Goal: Complete application form: Complete application form

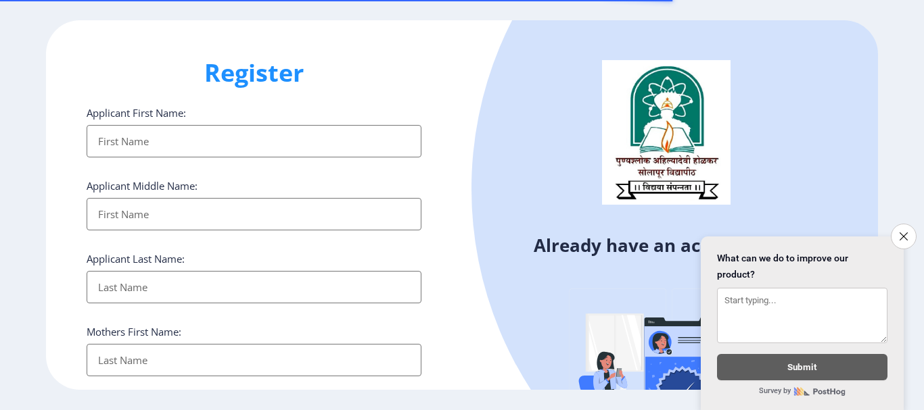
select select
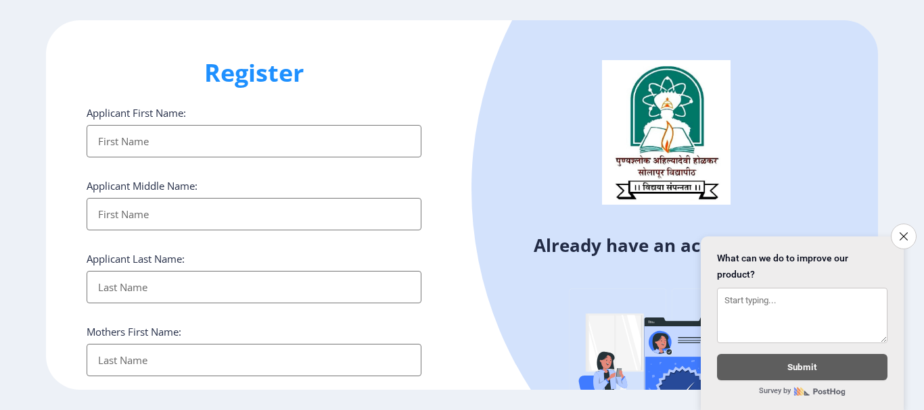
click at [200, 145] on input "Applicant First Name:" at bounding box center [254, 141] width 335 height 32
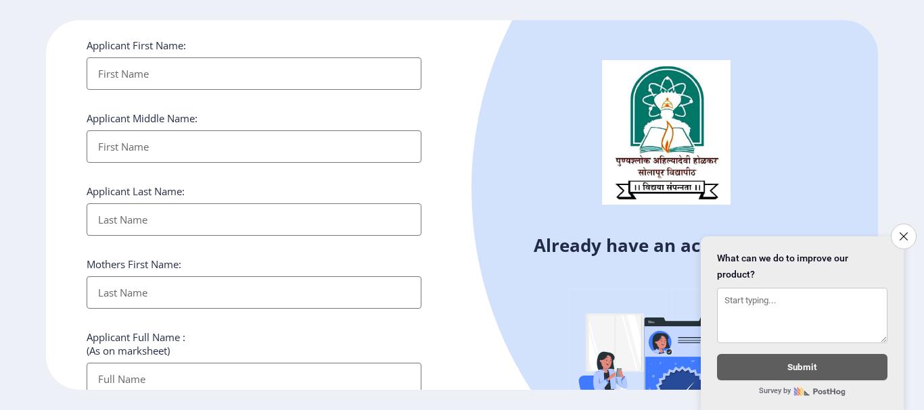
click at [213, 86] on input "Applicant First Name:" at bounding box center [254, 73] width 335 height 32
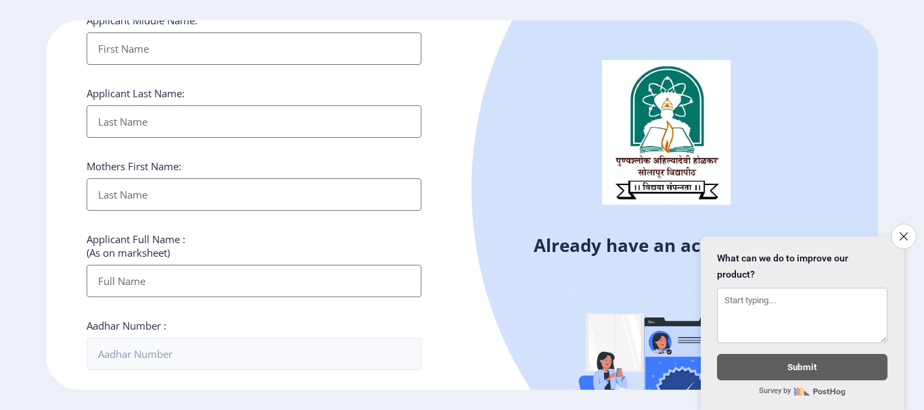
scroll to position [0, 0]
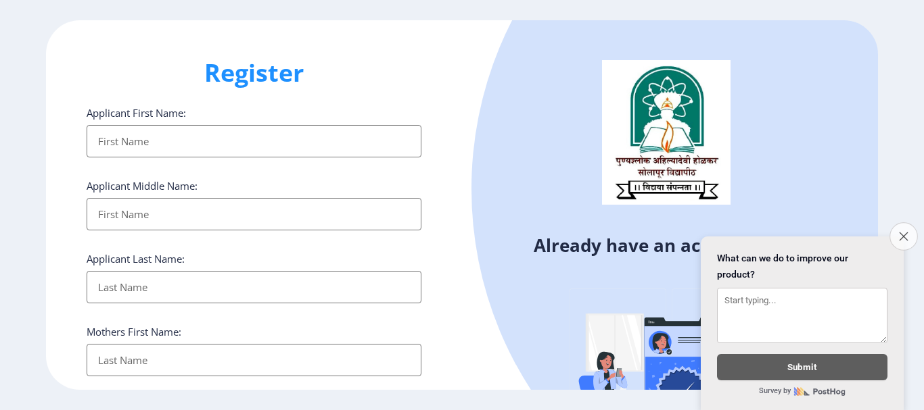
click at [903, 235] on button "Close survey" at bounding box center [903, 236] width 28 height 28
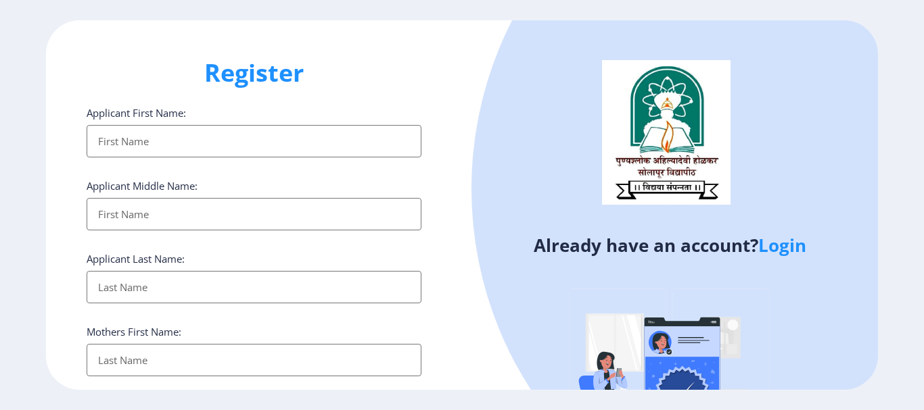
click at [226, 136] on input "Applicant First Name:" at bounding box center [254, 141] width 335 height 32
type input "[PERSON_NAME]"
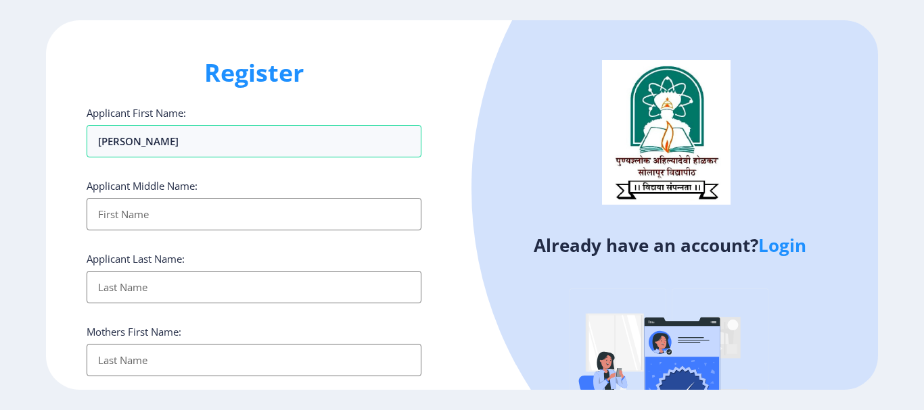
click at [213, 215] on input "Applicant First Name:" at bounding box center [254, 214] width 335 height 32
type input "[PERSON_NAME]"
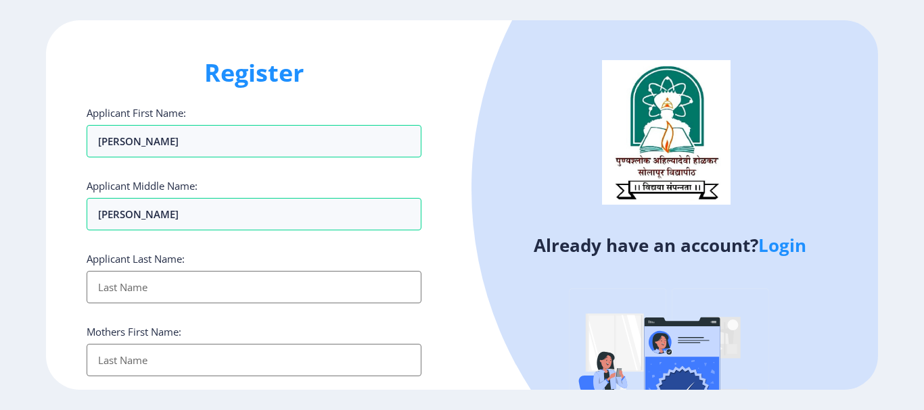
click at [241, 285] on input "Applicant First Name:" at bounding box center [254, 287] width 335 height 32
type input "[PERSON_NAME]"
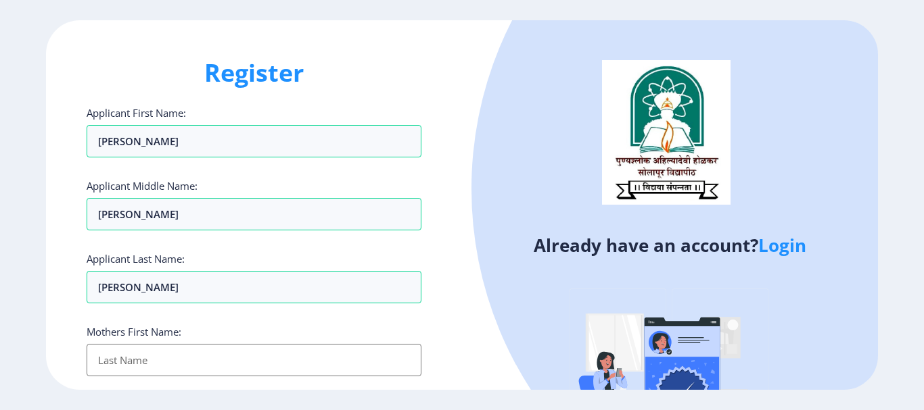
click at [208, 361] on input "Applicant First Name:" at bounding box center [254, 360] width 335 height 32
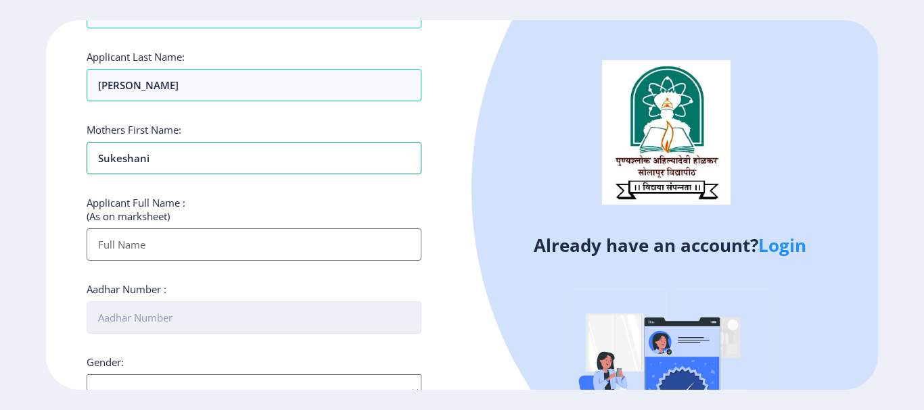
scroll to position [203, 0]
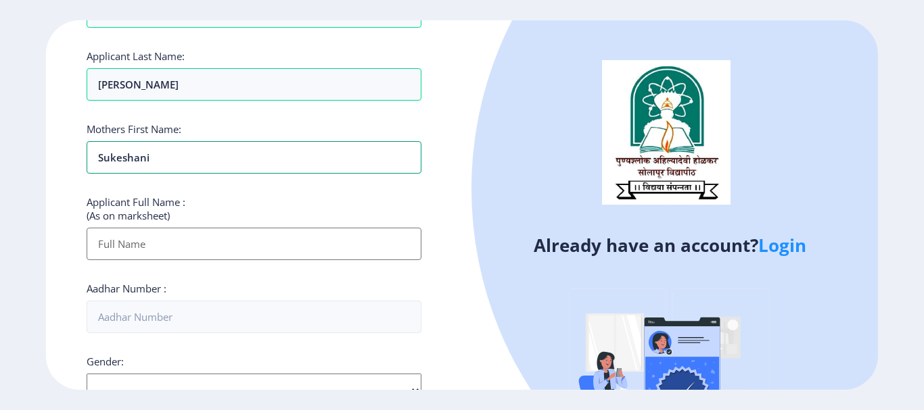
type input "Sukeshani"
click at [145, 249] on input "Applicant First Name:" at bounding box center [254, 244] width 335 height 32
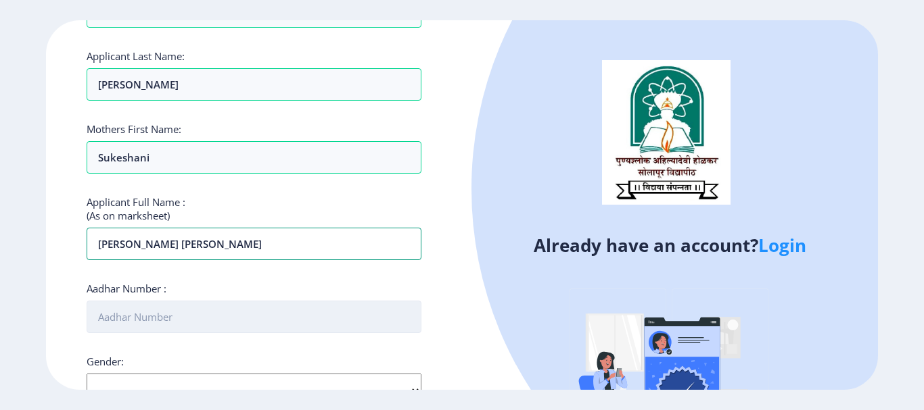
type input "[PERSON_NAME] [PERSON_NAME]"
click at [227, 322] on input "Aadhar Number :" at bounding box center [254, 317] width 335 height 32
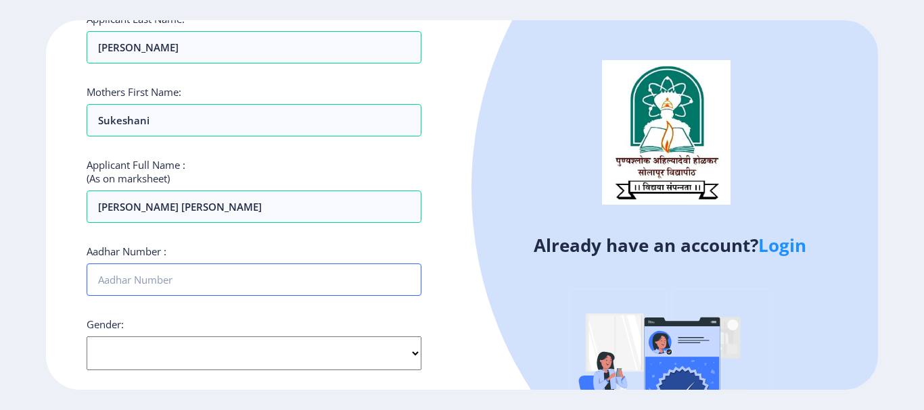
scroll to position [270, 0]
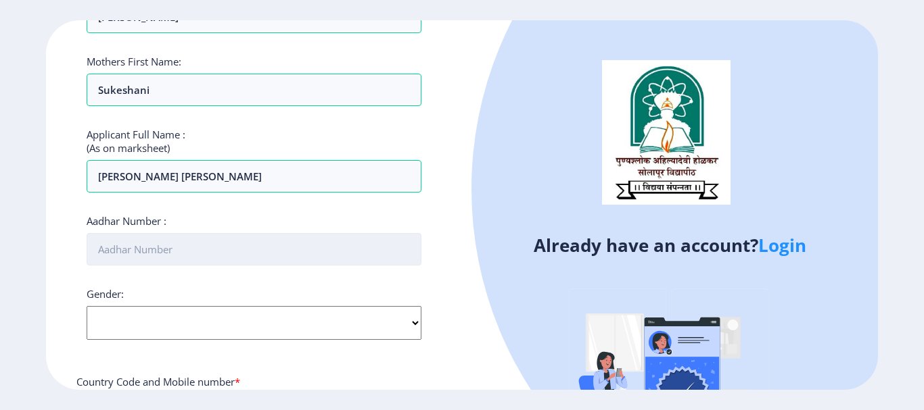
click at [264, 253] on input "Aadhar Number :" at bounding box center [254, 249] width 335 height 32
click at [110, 253] on input "947372819926" at bounding box center [254, 249] width 335 height 32
click at [120, 251] on input "947372819926" at bounding box center [254, 249] width 335 height 32
click at [132, 251] on input "947372819926" at bounding box center [254, 249] width 335 height 32
click at [143, 250] on input "947372819926" at bounding box center [254, 249] width 335 height 32
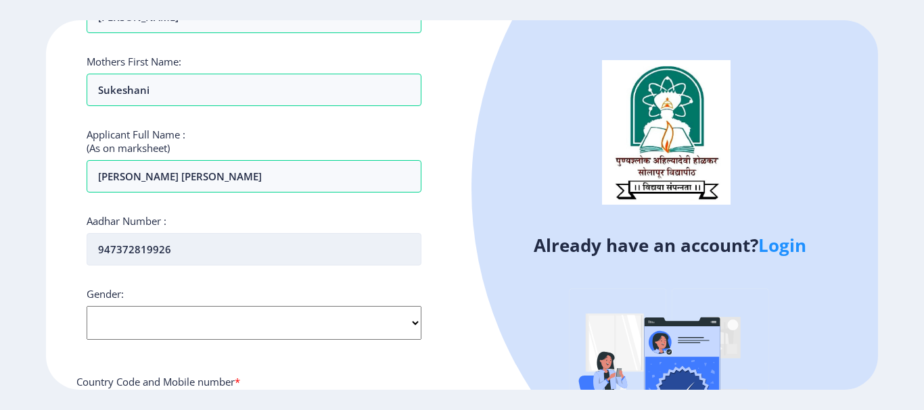
click at [156, 251] on input "947372819926" at bounding box center [254, 249] width 335 height 32
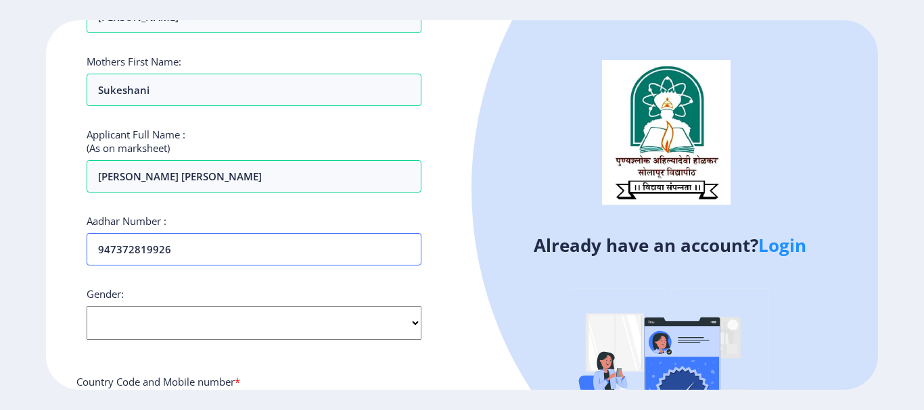
type input "947372819926"
click at [365, 281] on div "Applicant First Name: [PERSON_NAME] Applicant Middle Name: [PERSON_NAME] Applic…" at bounding box center [254, 243] width 335 height 814
click at [345, 320] on select "Select Gender [DEMOGRAPHIC_DATA] [DEMOGRAPHIC_DATA] Other" at bounding box center [254, 323] width 335 height 34
select select "[DEMOGRAPHIC_DATA]"
click at [87, 306] on select "Select Gender [DEMOGRAPHIC_DATA] [DEMOGRAPHIC_DATA] Other" at bounding box center [254, 323] width 335 height 34
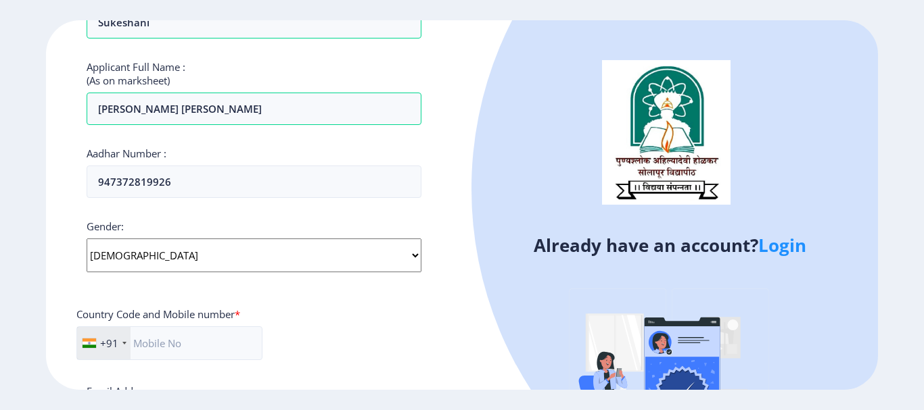
scroll to position [473, 0]
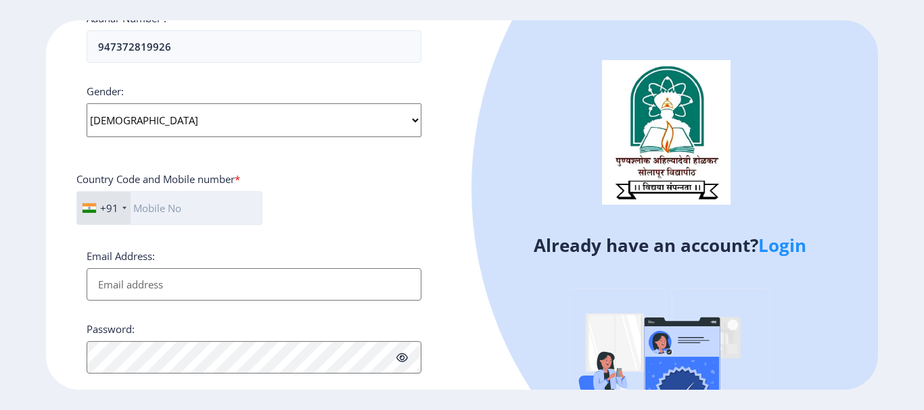
click at [204, 216] on input "text" at bounding box center [169, 208] width 186 height 34
click at [153, 210] on input "8237990697" at bounding box center [169, 208] width 187 height 34
click at [164, 207] on input "8237990697" at bounding box center [169, 208] width 187 height 34
click at [172, 207] on input "8237990697" at bounding box center [169, 208] width 187 height 34
type input "8237990697"
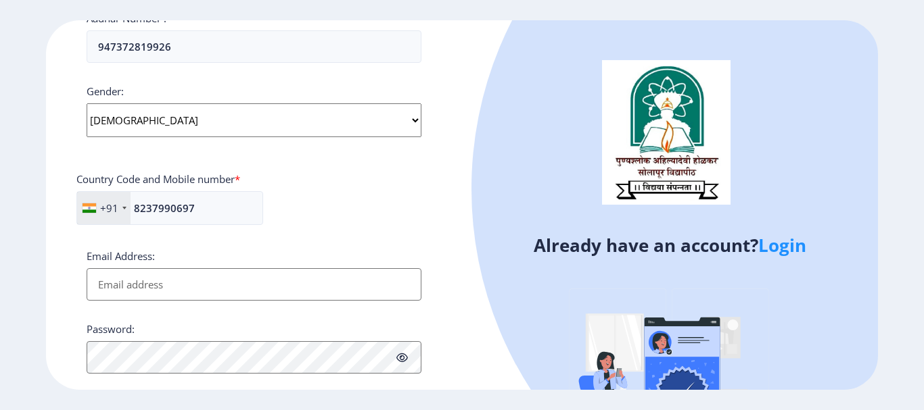
click at [245, 281] on input "Email Address:" at bounding box center [254, 284] width 335 height 32
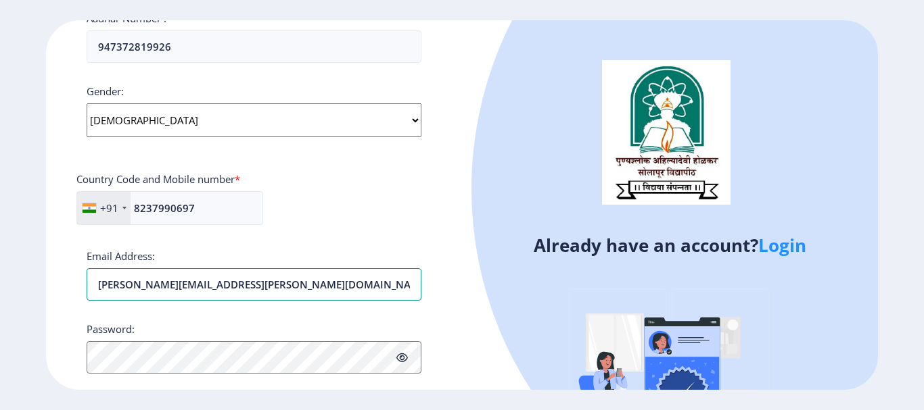
type input "[PERSON_NAME][EMAIL_ADDRESS][PERSON_NAME][DOMAIN_NAME]"
click at [286, 327] on div "Password:" at bounding box center [254, 347] width 335 height 51
click at [403, 359] on icon at bounding box center [401, 358] width 11 height 10
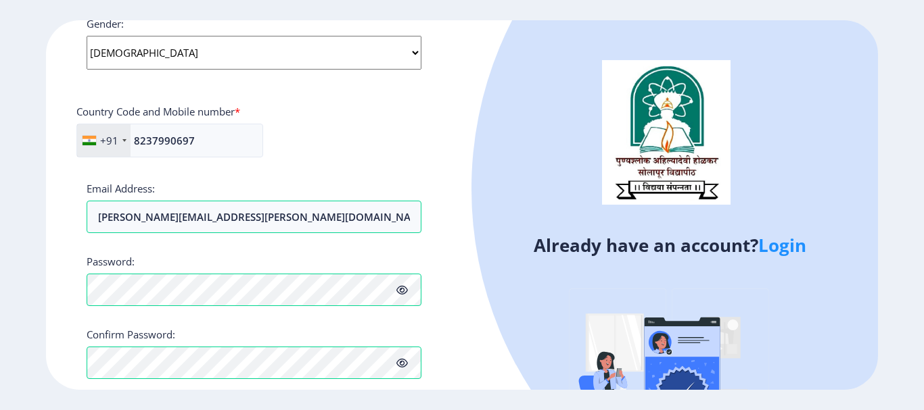
click at [483, 332] on div "Already have an account? Login" at bounding box center [670, 259] width 416 height 479
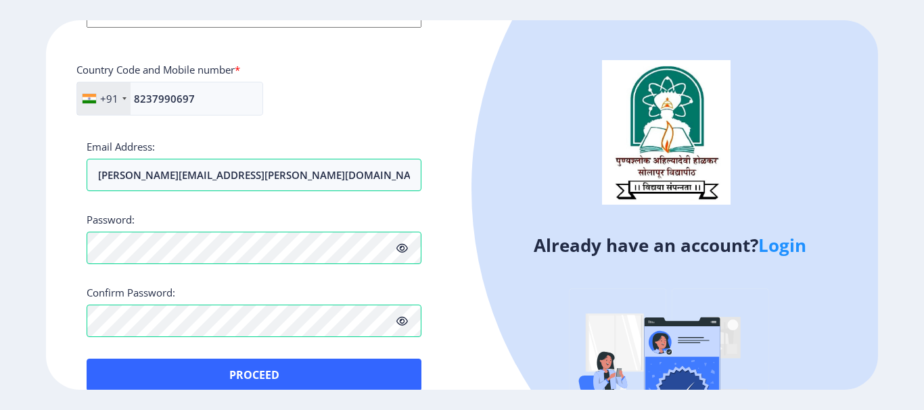
scroll to position [604, 0]
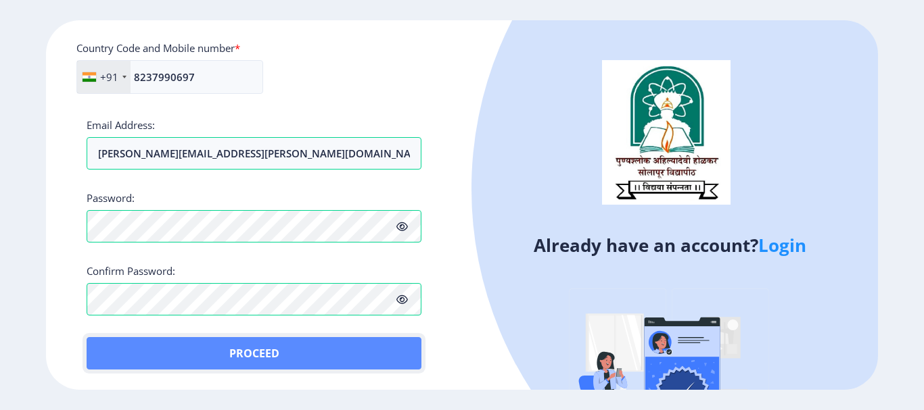
click at [274, 355] on button "Proceed" at bounding box center [254, 353] width 335 height 32
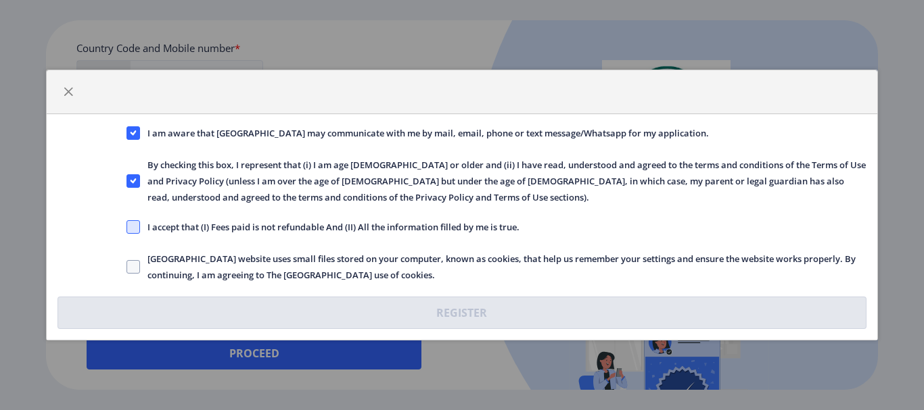
click at [135, 226] on span at bounding box center [133, 227] width 14 height 14
click at [127, 227] on input "I accept that (I) Fees paid is not refundable And (II) All the information fill…" at bounding box center [126, 227] width 1 height 1
checkbox input "true"
click at [135, 265] on span at bounding box center [133, 267] width 14 height 14
click at [127, 267] on input "[GEOGRAPHIC_DATA] website uses small files stored on your computer, known as co…" at bounding box center [126, 267] width 1 height 1
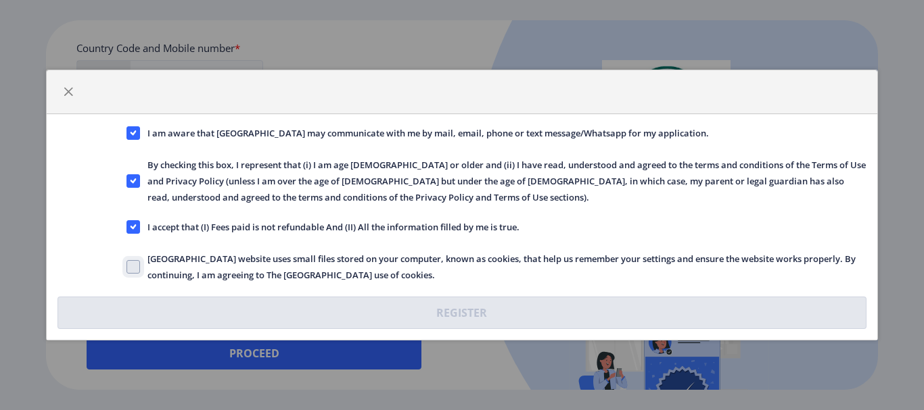
checkbox input "true"
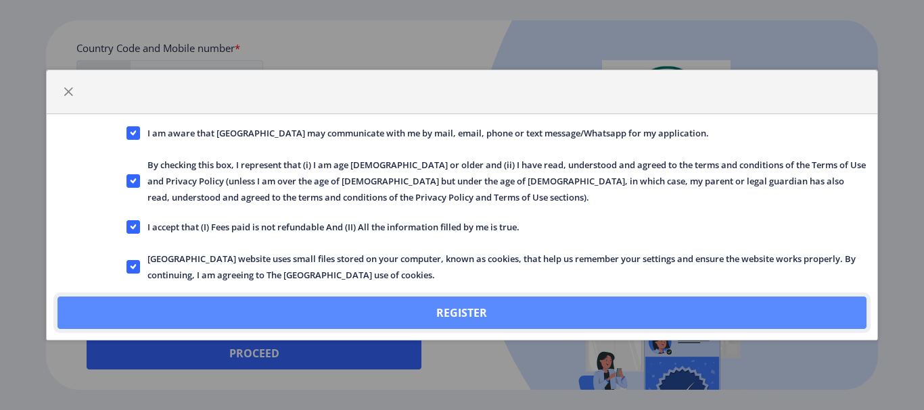
click at [445, 312] on button "Register" at bounding box center [461, 313] width 808 height 32
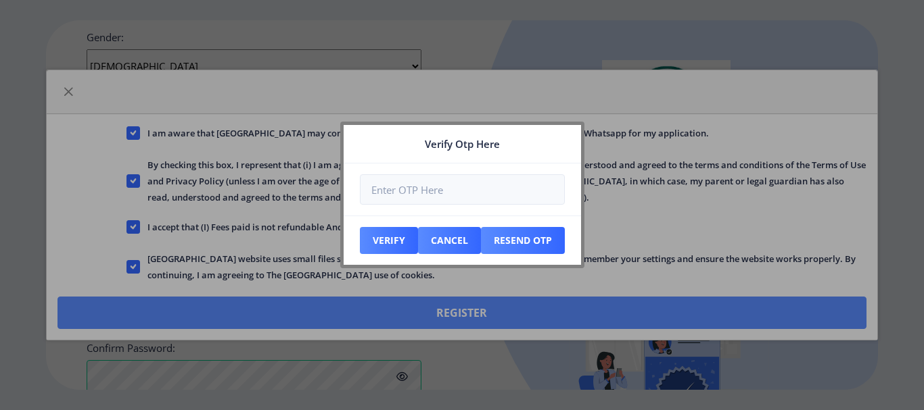
scroll to position [682, 0]
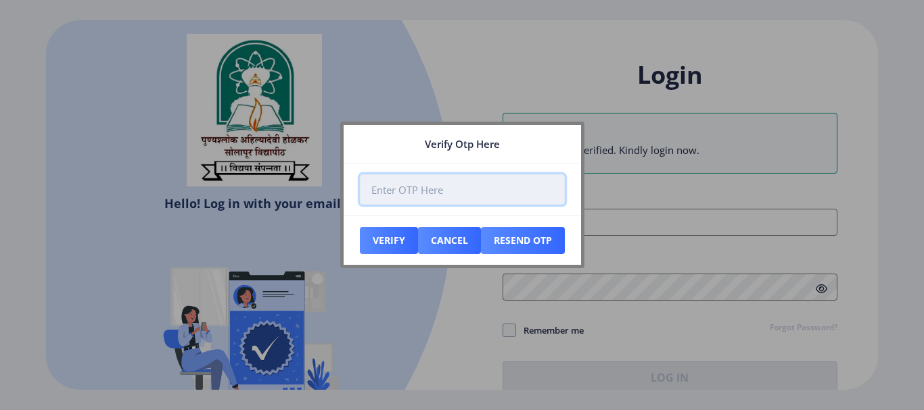
click at [456, 191] on input "number" at bounding box center [462, 189] width 205 height 30
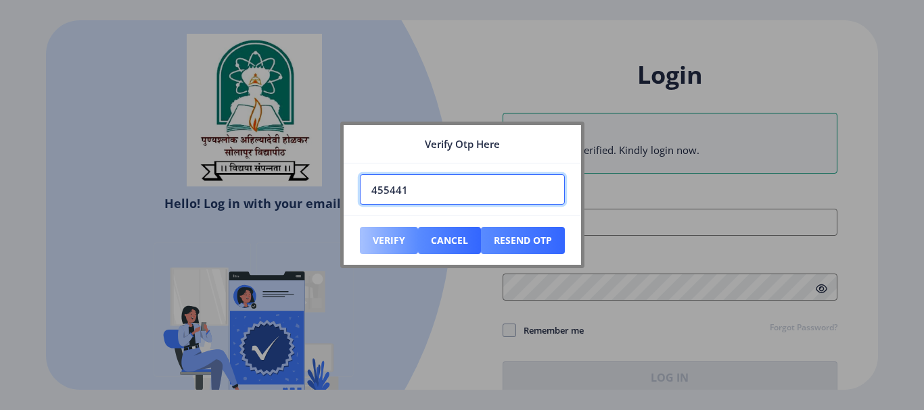
type input "455441"
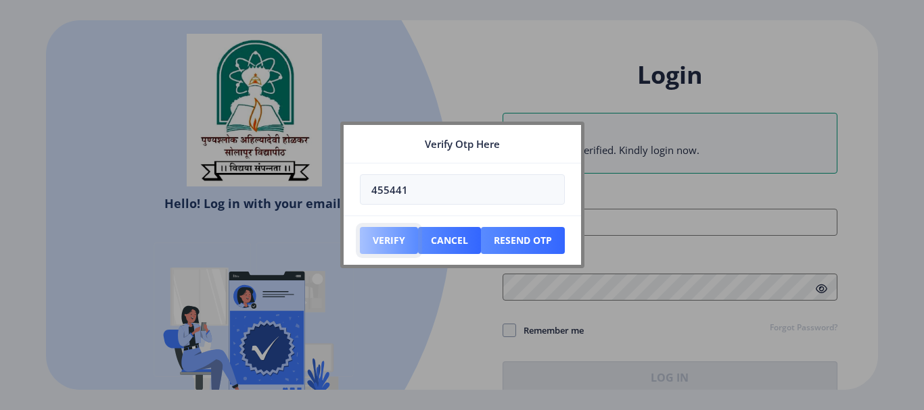
click at [391, 241] on button "Verify" at bounding box center [389, 240] width 58 height 27
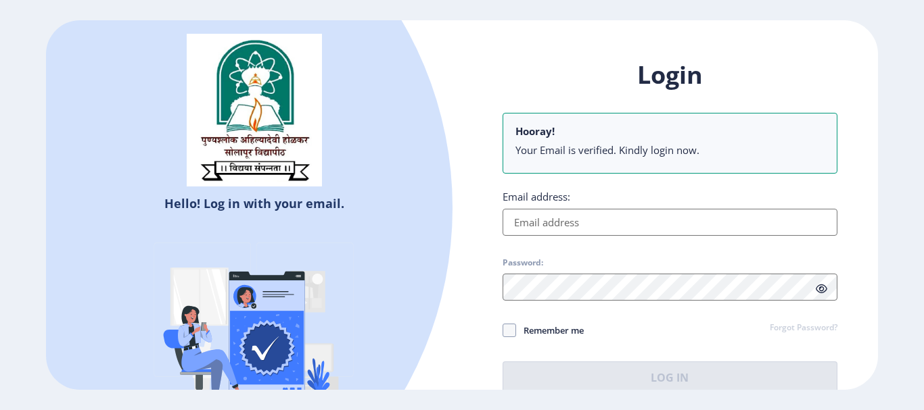
click at [642, 215] on input "Email address:" at bounding box center [669, 222] width 335 height 27
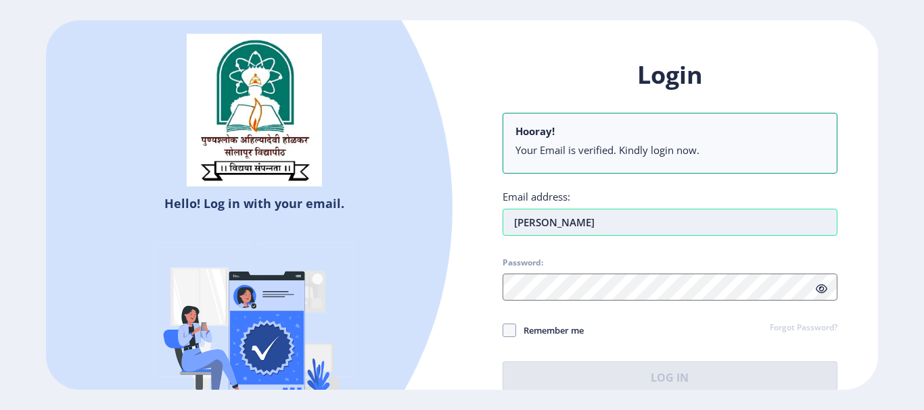
type input "[PERSON_NAME][EMAIL_ADDRESS][PERSON_NAME][DOMAIN_NAME]"
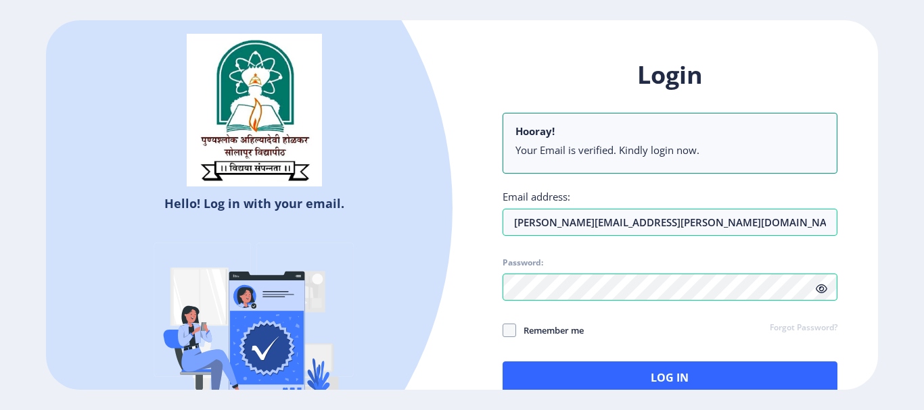
click at [821, 291] on icon at bounding box center [820, 289] width 11 height 10
click at [506, 336] on span at bounding box center [509, 331] width 14 height 14
click at [503, 331] on input "Remember me" at bounding box center [502, 330] width 1 height 1
checkbox input "true"
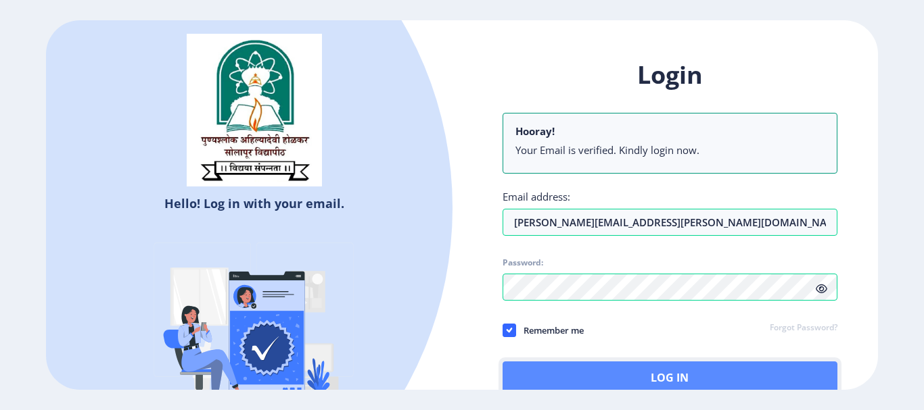
click at [572, 364] on button "Log In" at bounding box center [669, 378] width 335 height 32
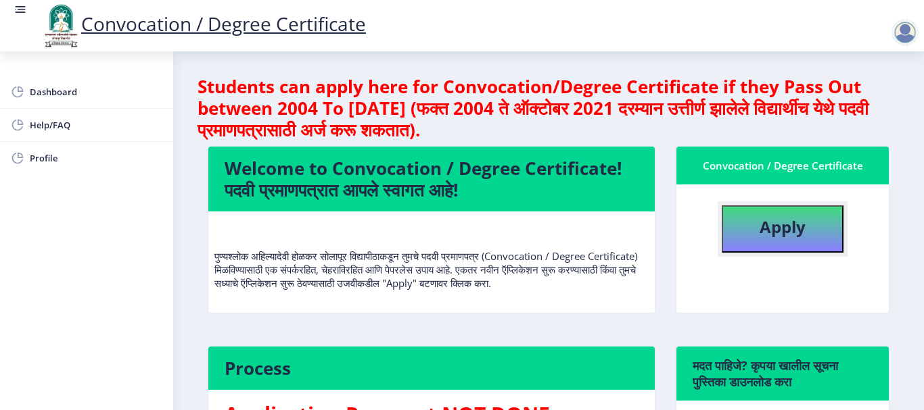
click at [804, 233] on button "Apply" at bounding box center [782, 229] width 122 height 47
select select
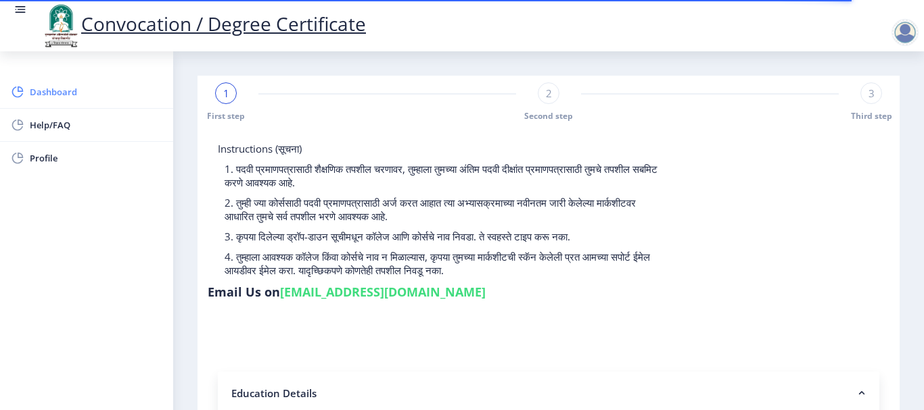
click at [43, 93] on span "Dashboard" at bounding box center [96, 92] width 133 height 16
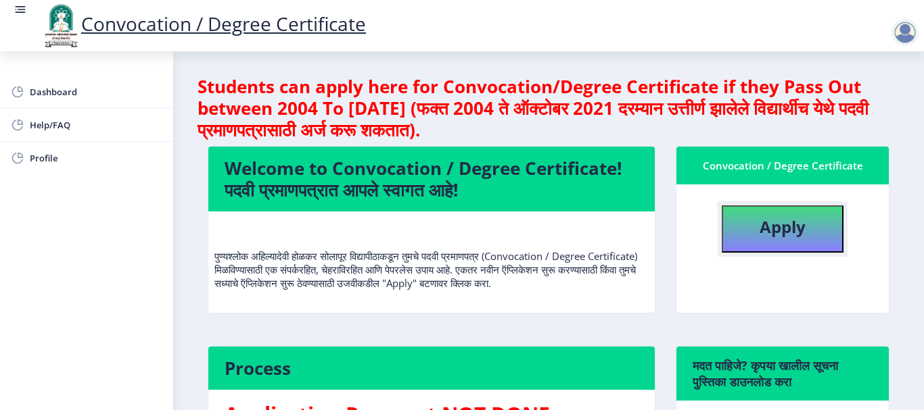
click at [778, 224] on b "Apply" at bounding box center [782, 227] width 46 height 22
select select
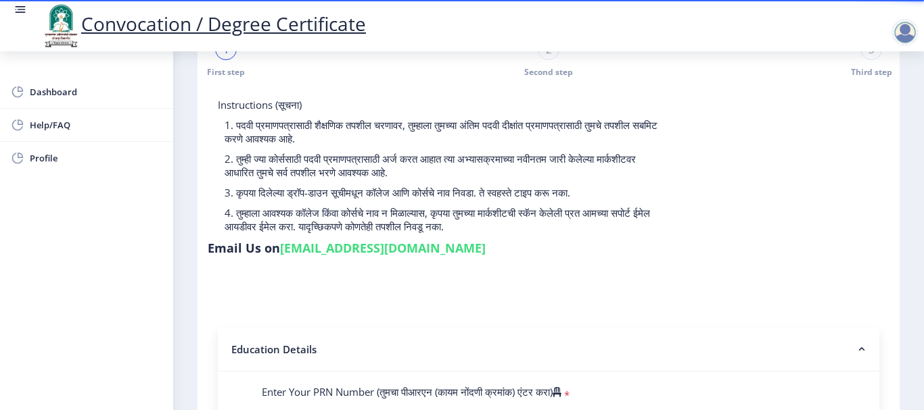
scroll to position [135, 0]
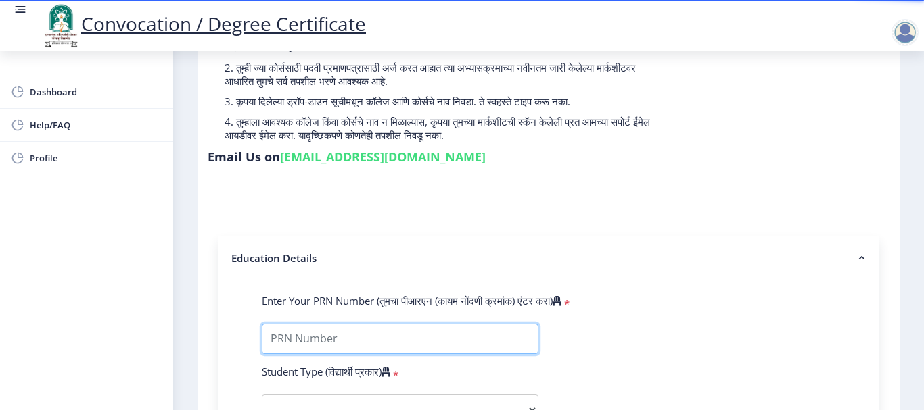
click at [379, 330] on input "Enter Your PRN Number (तुमचा पीआरएन (कायम नोंदणी क्रमांक) एंटर करा)" at bounding box center [400, 339] width 277 height 30
click at [296, 341] on input "Enter Your PRN Number (तुमचा पीआरएन (कायम नोंदणी क्रमांक) एंटर करा)" at bounding box center [400, 339] width 277 height 30
click at [312, 341] on input "Enter Your PRN Number (तुमचा पीआरएन (कायम नोंदणी क्रमांक) एंटर करा)" at bounding box center [400, 339] width 277 height 30
click at [350, 337] on input "Enter Your PRN Number (तुमचा पीआरएन (कायम नोंदणी क्रमांक) एंटर करा)" at bounding box center [400, 339] width 277 height 30
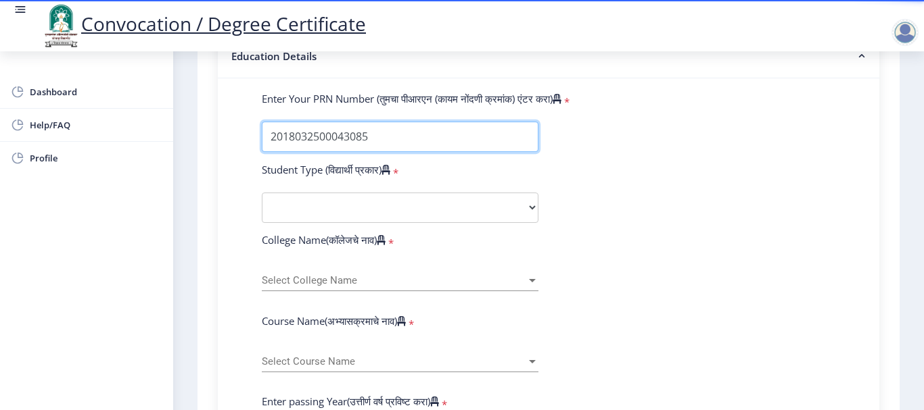
scroll to position [338, 0]
type input "2018032500043085"
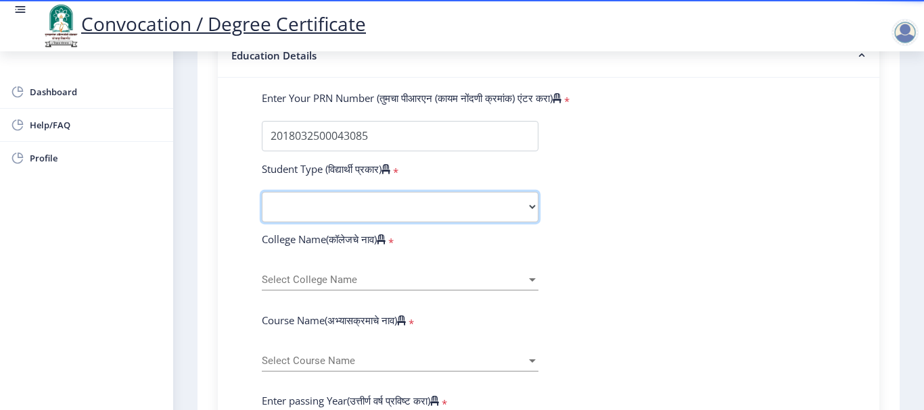
click at [351, 201] on select "Select Student Type Regular External" at bounding box center [400, 207] width 277 height 30
select select "Regular"
click at [262, 192] on select "Select Student Type Regular External" at bounding box center [400, 207] width 277 height 30
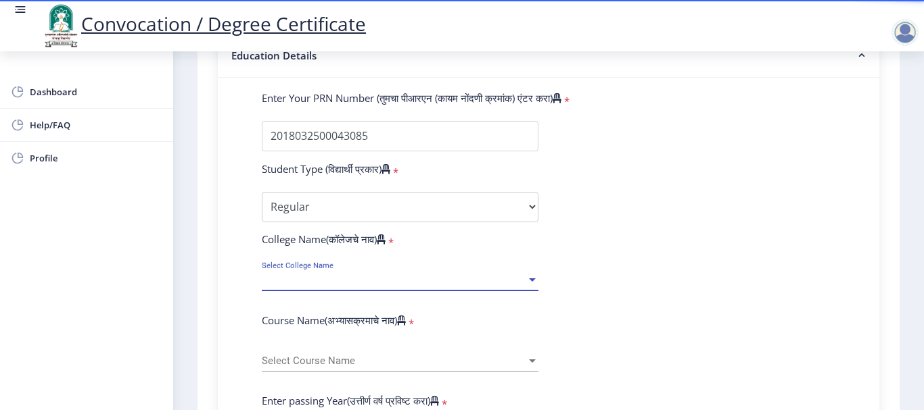
click at [351, 277] on span "Select College Name" at bounding box center [394, 279] width 264 height 11
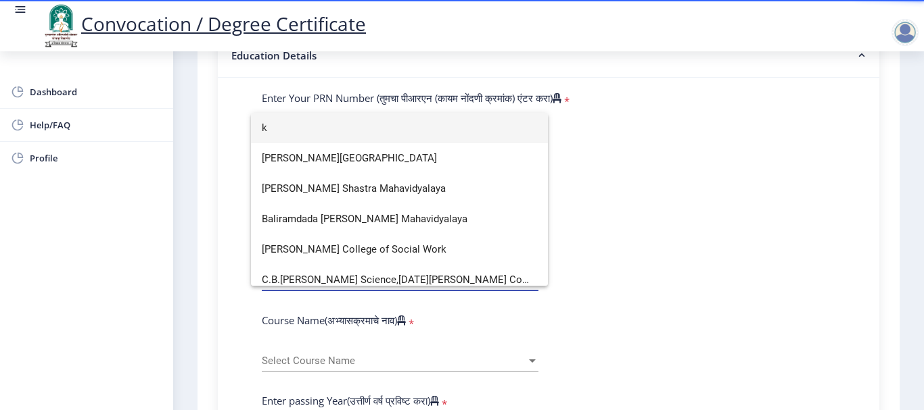
scroll to position [375, 0]
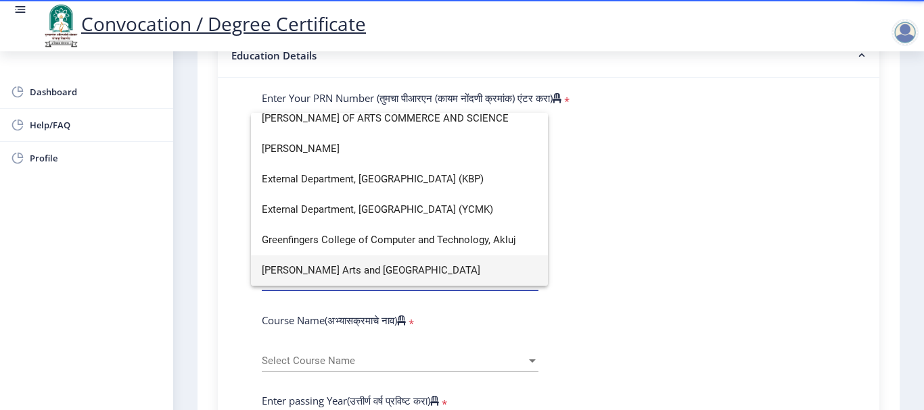
type input "k"
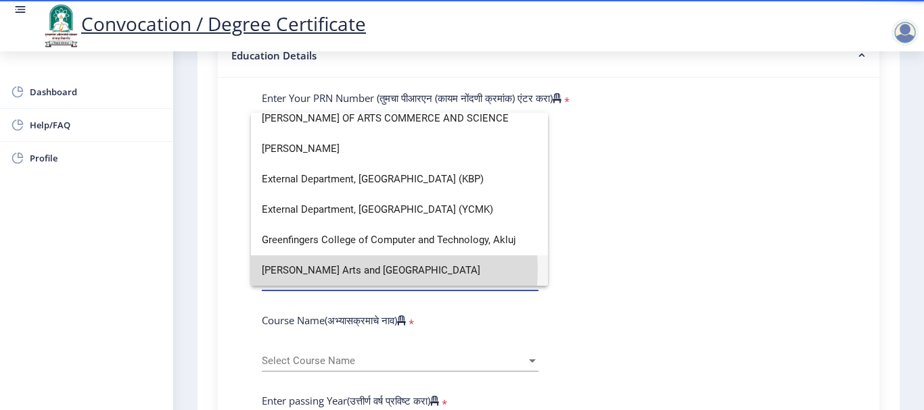
click at [355, 270] on span "[PERSON_NAME] Arts and [GEOGRAPHIC_DATA]" at bounding box center [399, 271] width 275 height 30
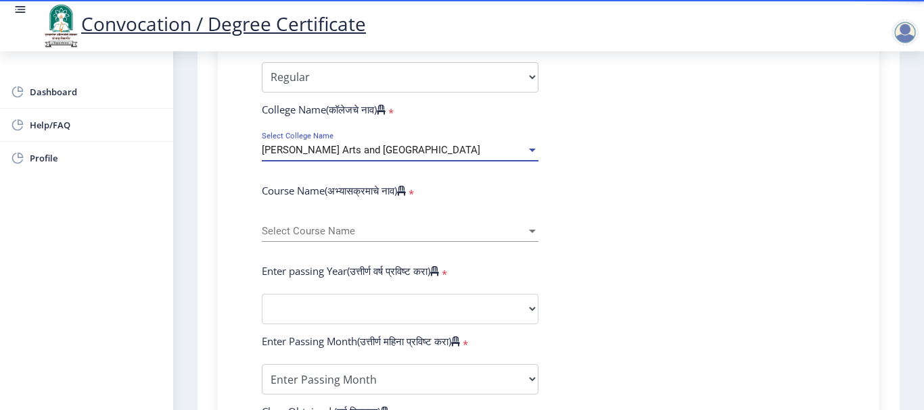
scroll to position [473, 0]
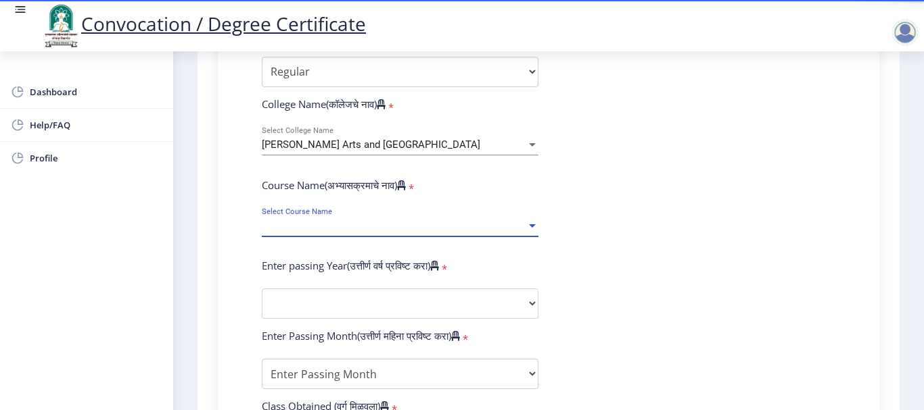
click at [337, 226] on span "Select Course Name" at bounding box center [394, 225] width 264 height 11
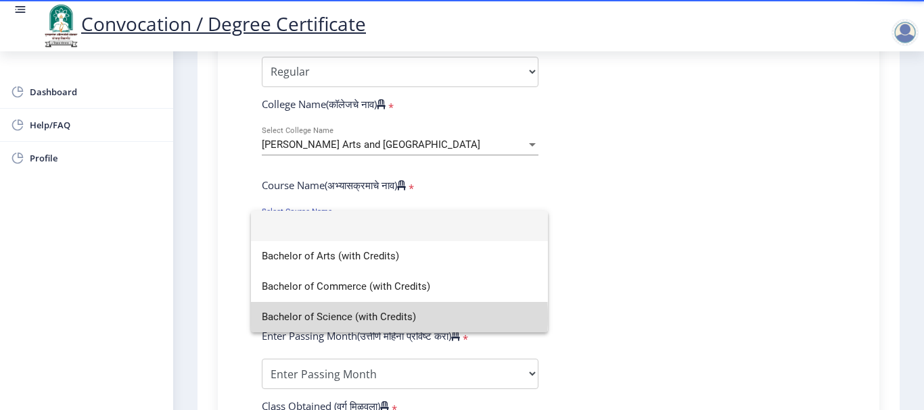
click at [290, 318] on span "Bachelor of Science (with Credits)" at bounding box center [399, 317] width 275 height 30
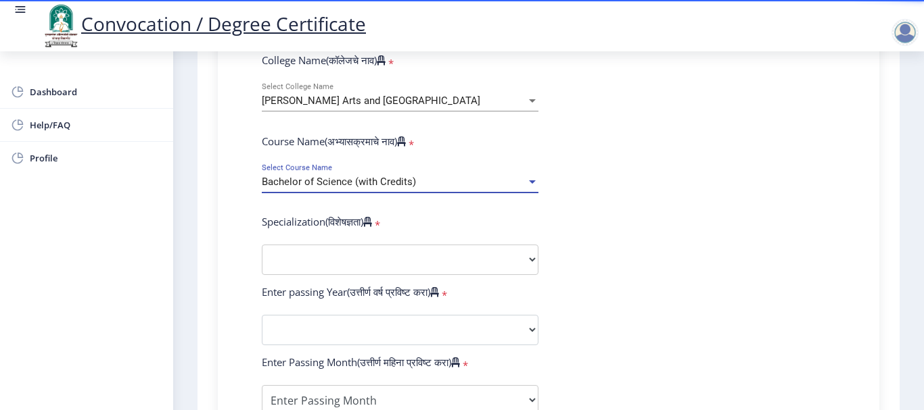
scroll to position [541, 0]
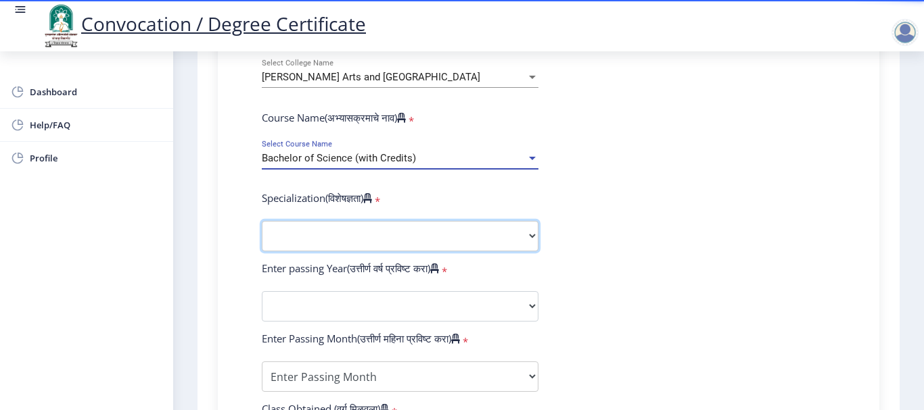
click at [433, 234] on select "Specialization Botany Chemistry Computer Science Electronics Geology Mathematic…" at bounding box center [400, 236] width 277 height 30
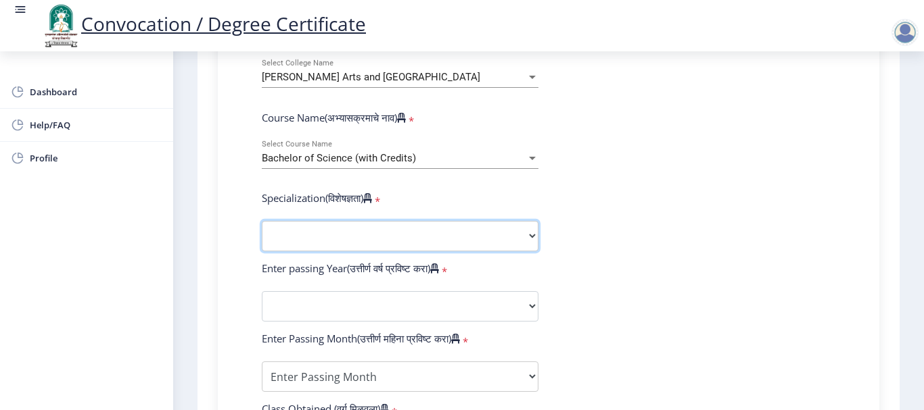
select select "Chemistry"
click at [262, 221] on select "Specialization Botany Chemistry Computer Science Electronics Geology Mathematic…" at bounding box center [400, 236] width 277 height 30
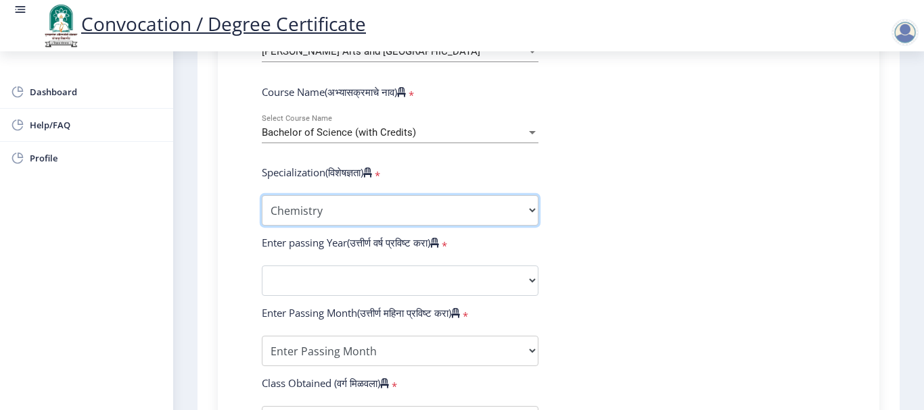
scroll to position [608, 0]
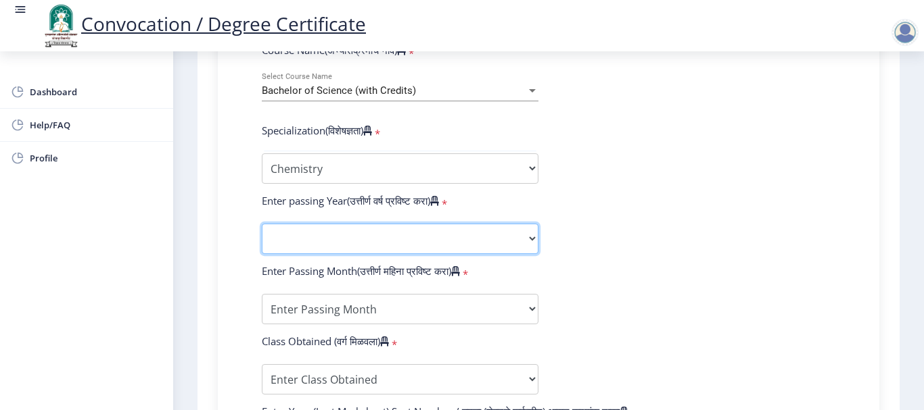
click at [409, 233] on select "2025 2024 2023 2022 2021 2020 2019 2018 2017 2016 2015 2014 2013 2012 2011 2010…" at bounding box center [400, 239] width 277 height 30
select select "2021"
click at [262, 224] on select "2025 2024 2023 2022 2021 2020 2019 2018 2017 2016 2015 2014 2013 2012 2011 2010…" at bounding box center [400, 239] width 277 height 30
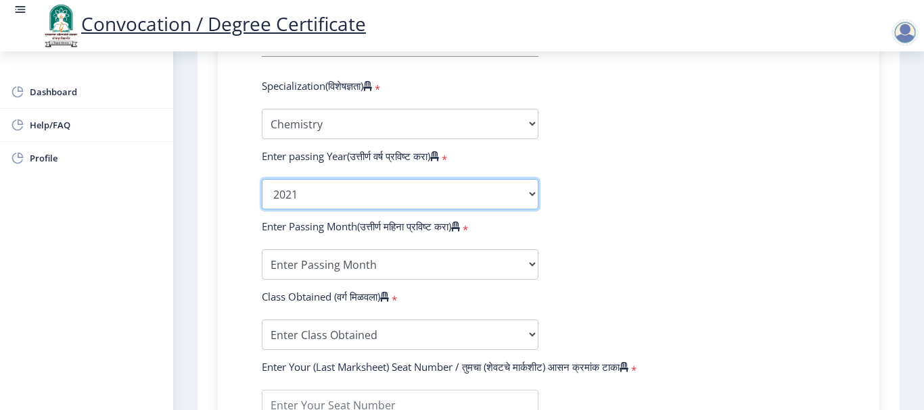
scroll to position [676, 0]
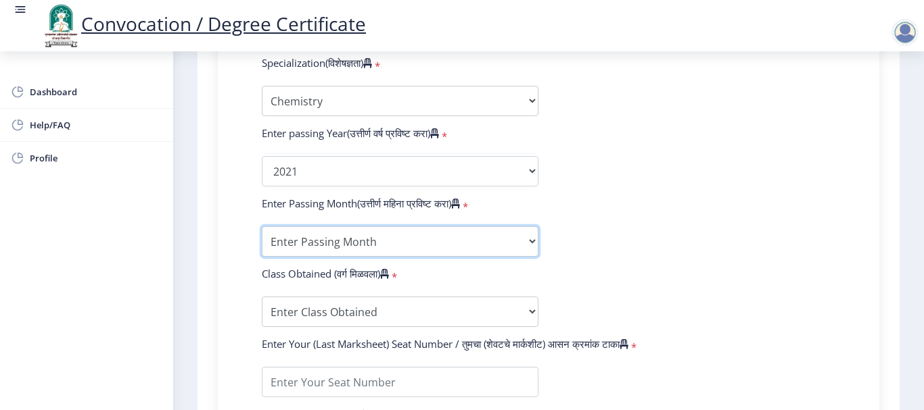
click at [454, 244] on select "Enter Passing Month March April May October November December" at bounding box center [400, 241] width 277 height 30
select select "March"
click at [262, 226] on select "Enter Passing Month March April May October November December" at bounding box center [400, 241] width 277 height 30
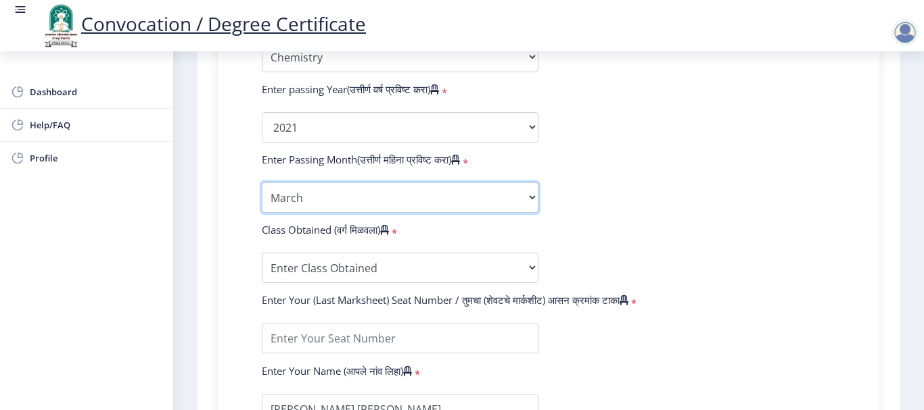
scroll to position [744, 0]
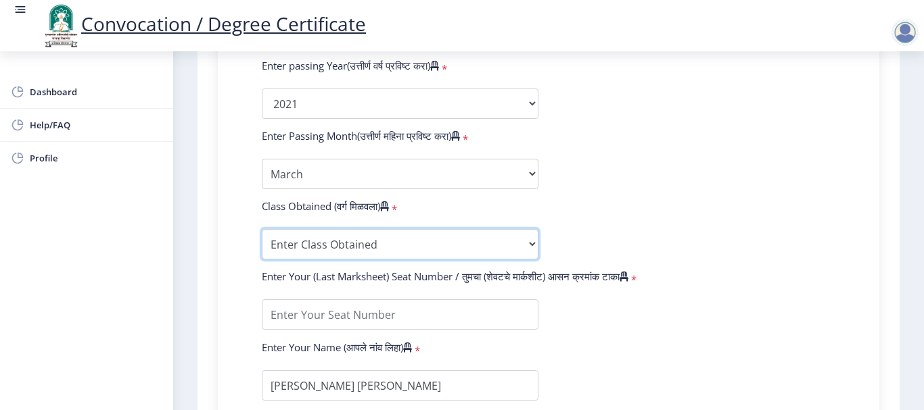
click at [420, 245] on select "Enter Class Obtained FIRST CLASS WITH DISTINCTION FIRST CLASS HIGHER SECOND CLA…" at bounding box center [400, 244] width 277 height 30
select select "Grade A"
click at [262, 229] on select "Enter Class Obtained FIRST CLASS WITH DISTINCTION FIRST CLASS HIGHER SECOND CLA…" at bounding box center [400, 244] width 277 height 30
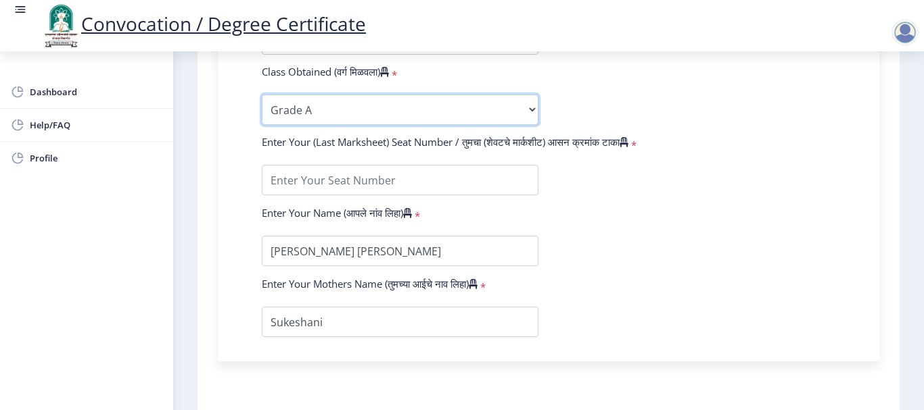
scroll to position [879, 0]
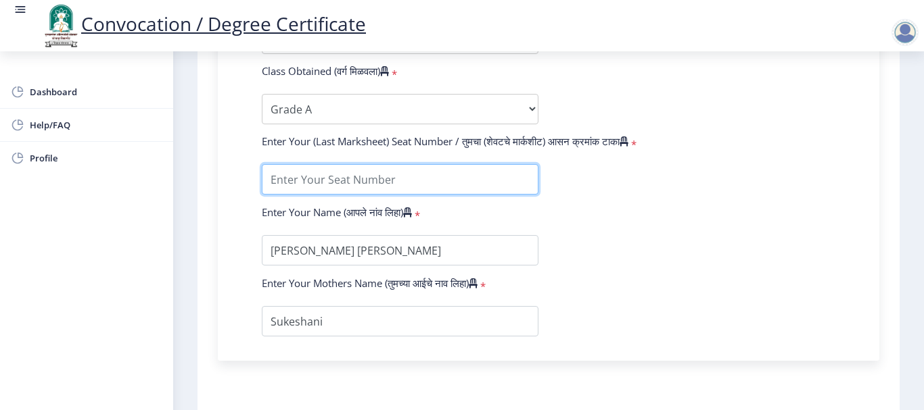
click at [331, 179] on input "textarea" at bounding box center [400, 179] width 277 height 30
click at [295, 178] on input "textarea" at bounding box center [400, 179] width 277 height 30
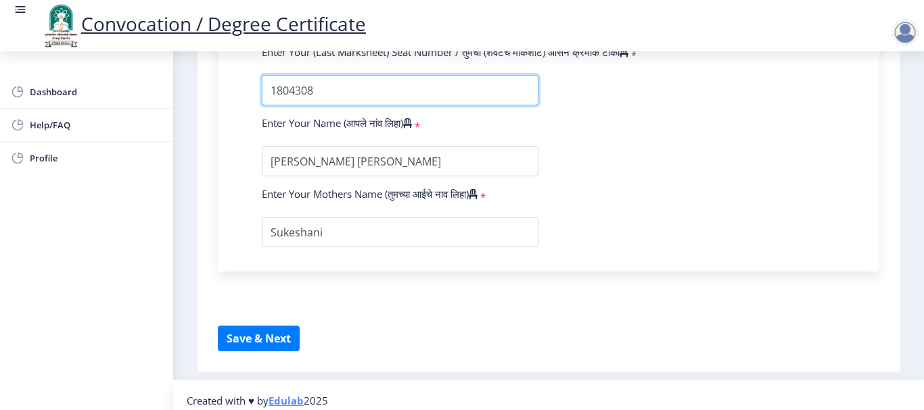
scroll to position [979, 0]
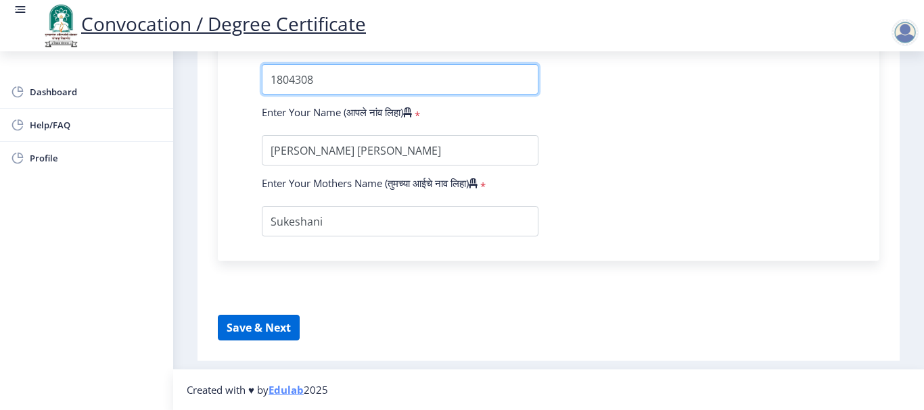
type input "1804308"
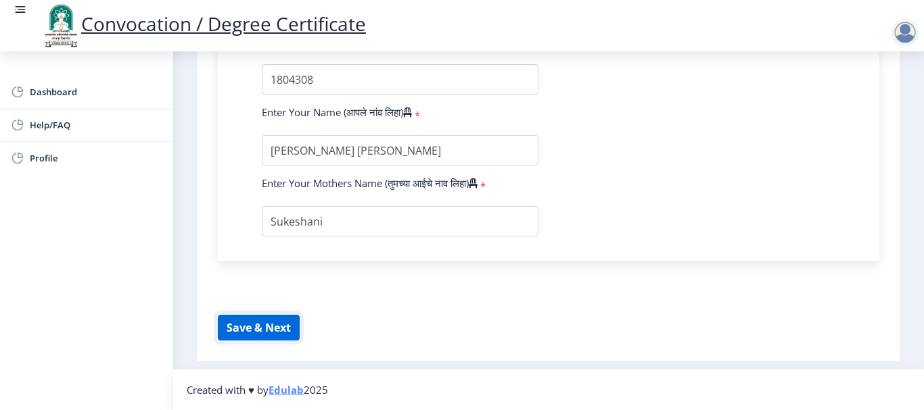
click at [279, 325] on button "Save & Next" at bounding box center [259, 328] width 82 height 26
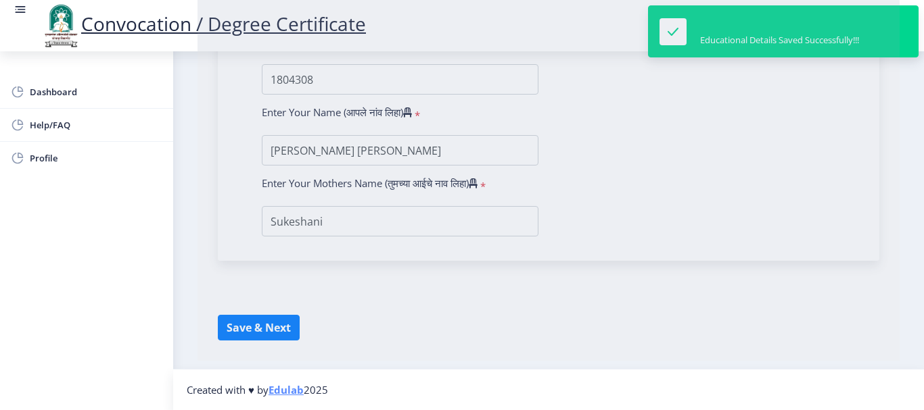
select select
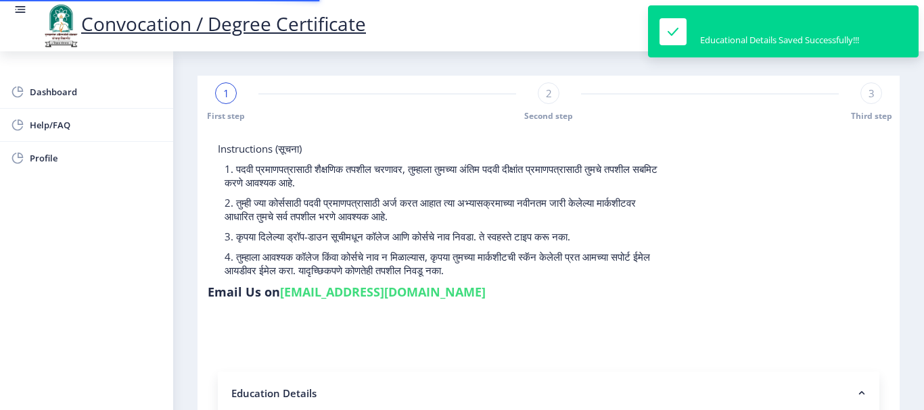
type input "2018032500043085"
select select "Regular"
select select "2021"
select select "March"
select select "Grade A"
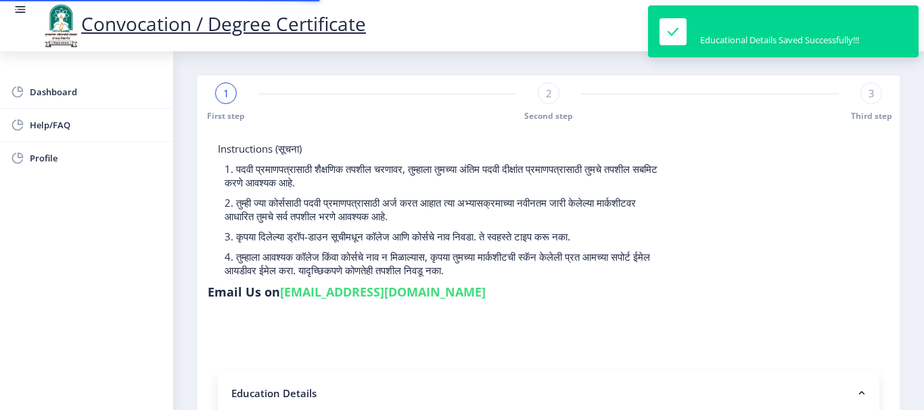
type input "1804308"
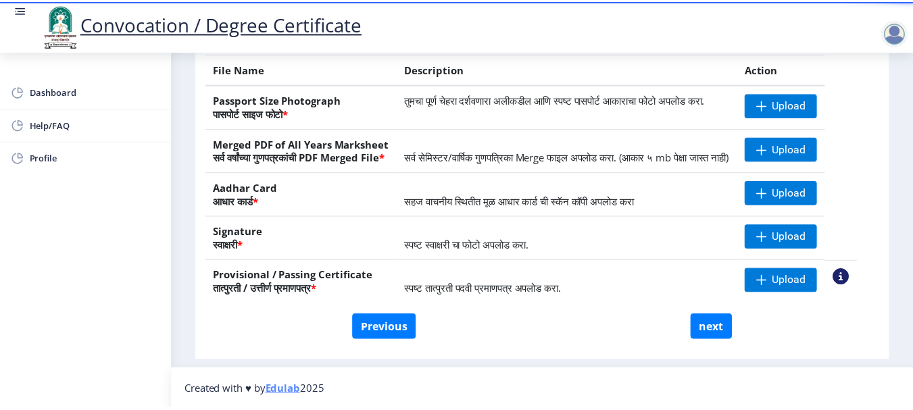
scroll to position [272, 0]
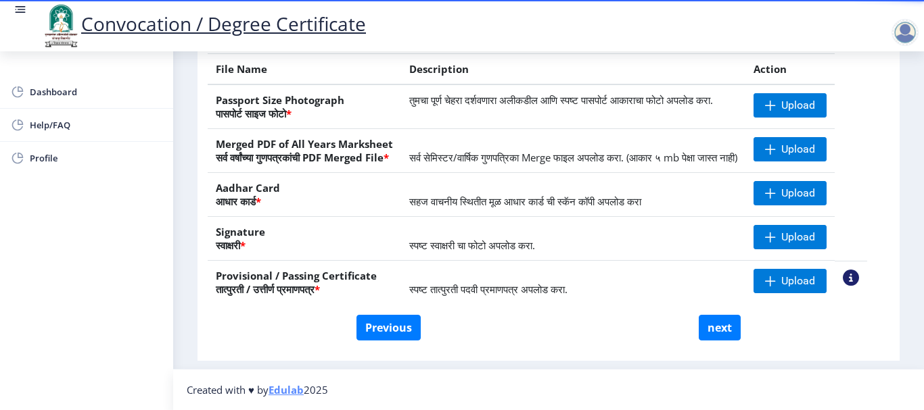
click at [859, 278] on nb-action at bounding box center [850, 278] width 16 height 16
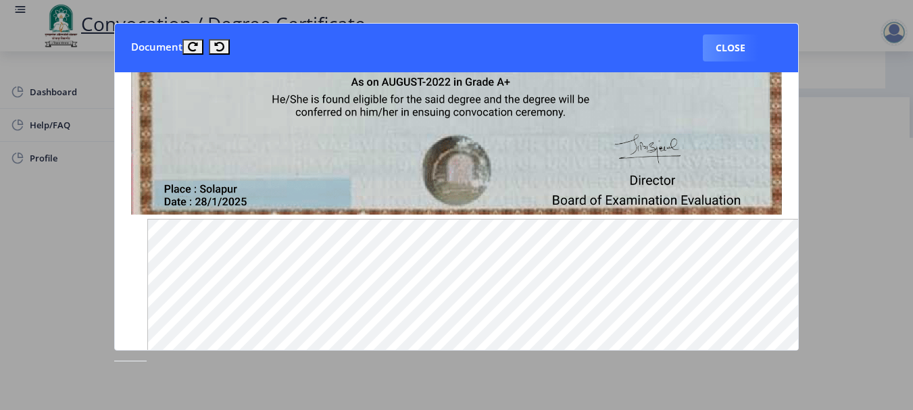
scroll to position [135, 0]
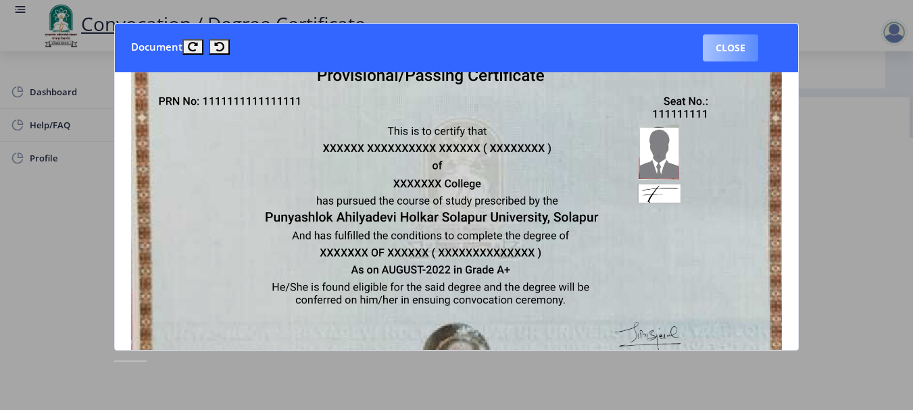
click at [735, 52] on button "Close" at bounding box center [730, 47] width 55 height 27
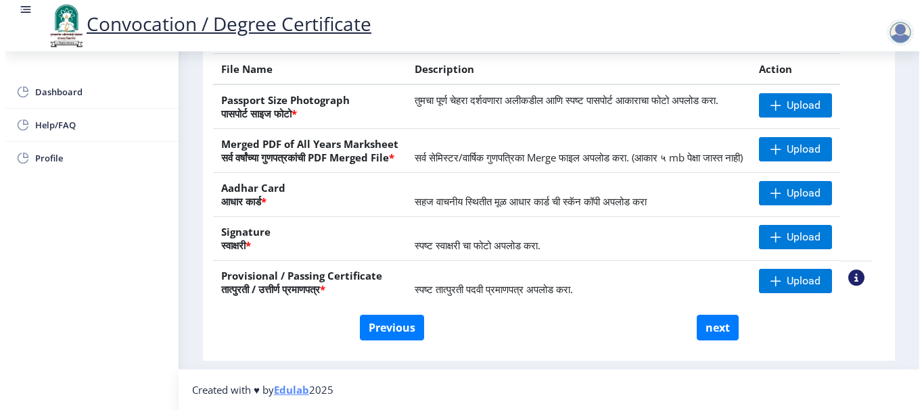
scroll to position [140, 0]
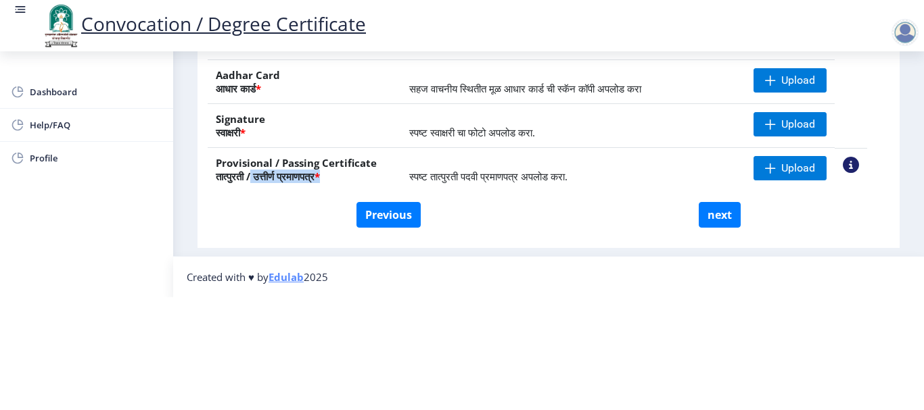
drag, startPoint x: 256, startPoint y: 149, endPoint x: 342, endPoint y: 145, distance: 86.6
click at [342, 148] on th "Provisional / Passing Certificate तात्पुरती / उत्तीर्ण प्रमाणपत्र *" at bounding box center [304, 170] width 193 height 44
click at [508, 168] on div "File Name Description Action Passport Size Photograph पासपोर्ट साइज फोटो * तुमच…" at bounding box center [537, 72] width 659 height 262
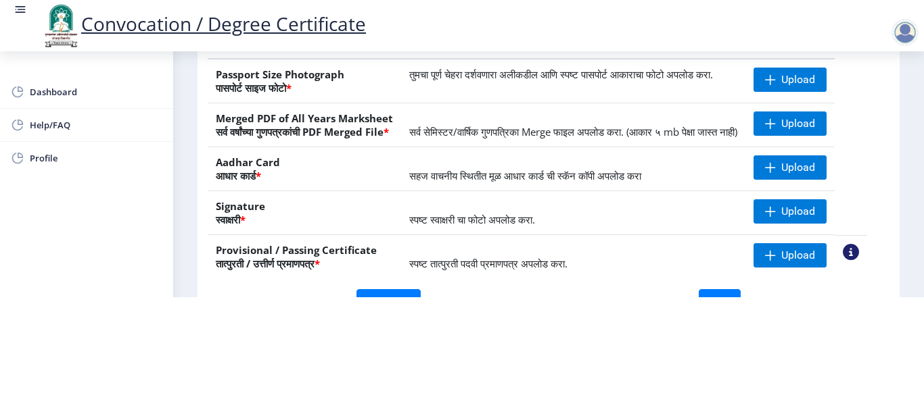
scroll to position [137, 0]
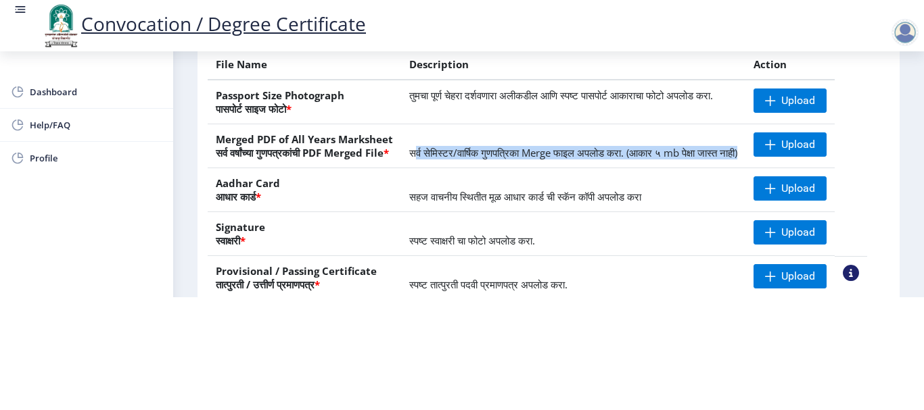
drag, startPoint x: 419, startPoint y: 135, endPoint x: 623, endPoint y: 153, distance: 204.9
click at [623, 153] on td "सर्व सेमिस्टर/वार्षिक गुणपत्रिका Merge फाइल अपलोड करा. (आकार ५ mb पेक्षा जास्त …" at bounding box center [573, 146] width 344 height 44
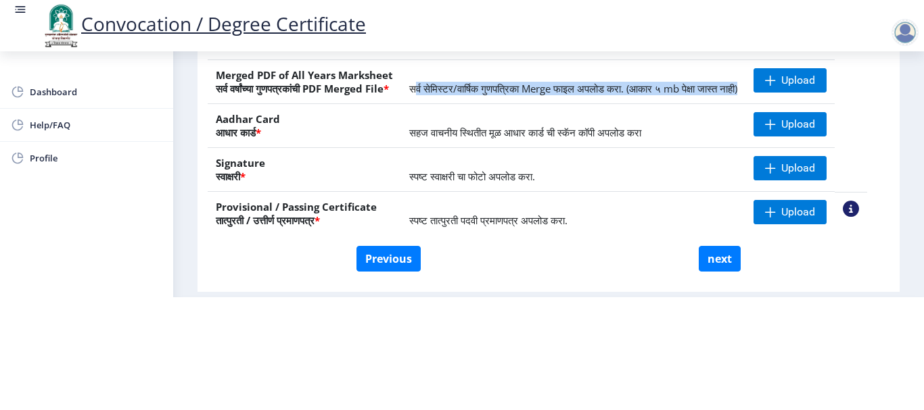
scroll to position [272, 0]
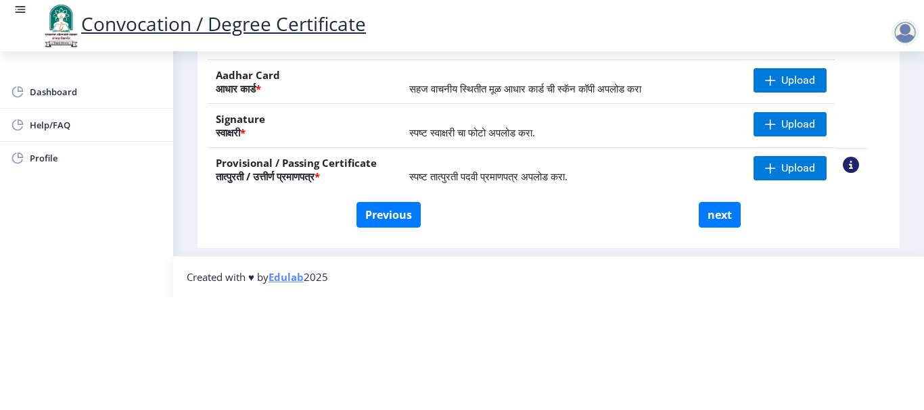
click at [489, 159] on td "स्पष्ट तात्पुरती पदवी प्रमाणपत्र अपलोड करा." at bounding box center [573, 170] width 344 height 44
click at [51, 93] on span "Dashboard" at bounding box center [96, 92] width 133 height 16
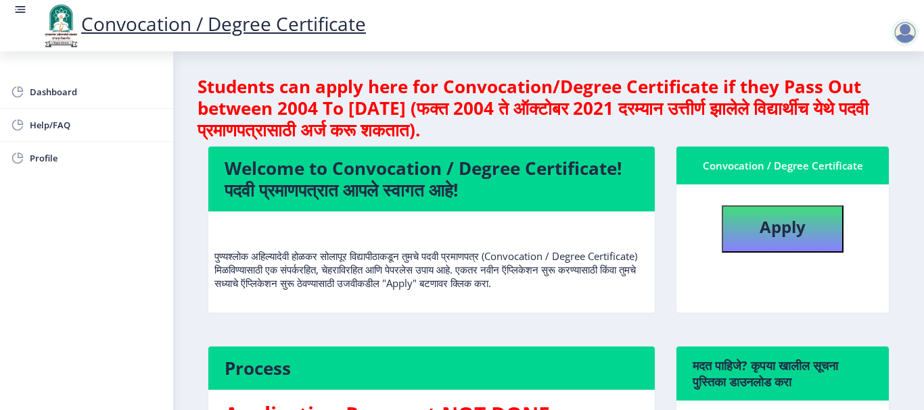
click at [901, 32] on div at bounding box center [904, 32] width 27 height 27
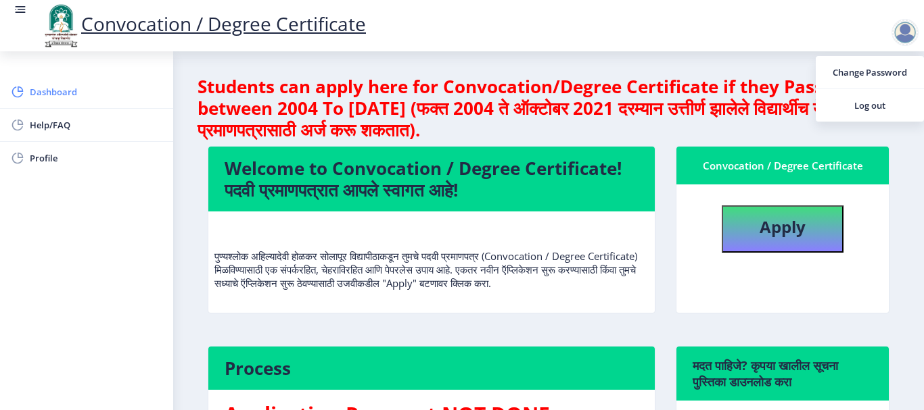
click at [58, 95] on span "Dashboard" at bounding box center [96, 92] width 133 height 16
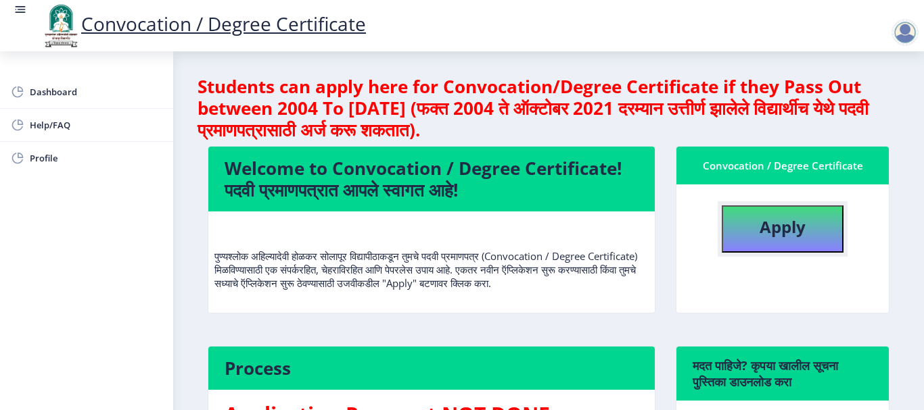
click at [818, 228] on button "Apply" at bounding box center [782, 229] width 122 height 47
select select
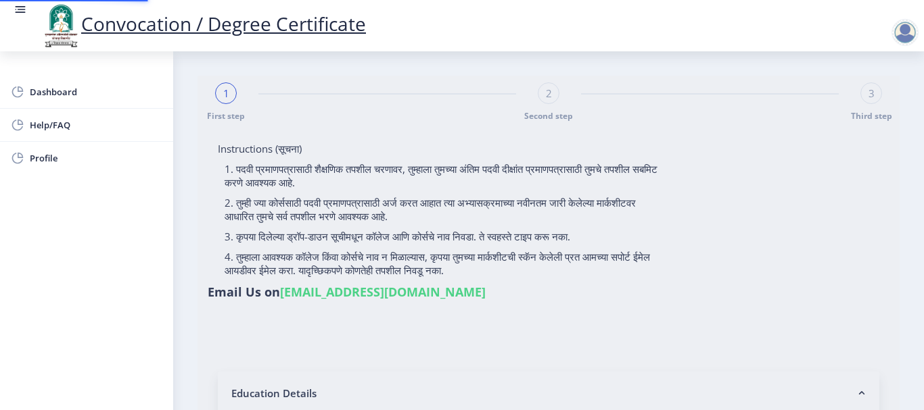
type input "[PERSON_NAME] [PERSON_NAME]"
type input "Sukeshani"
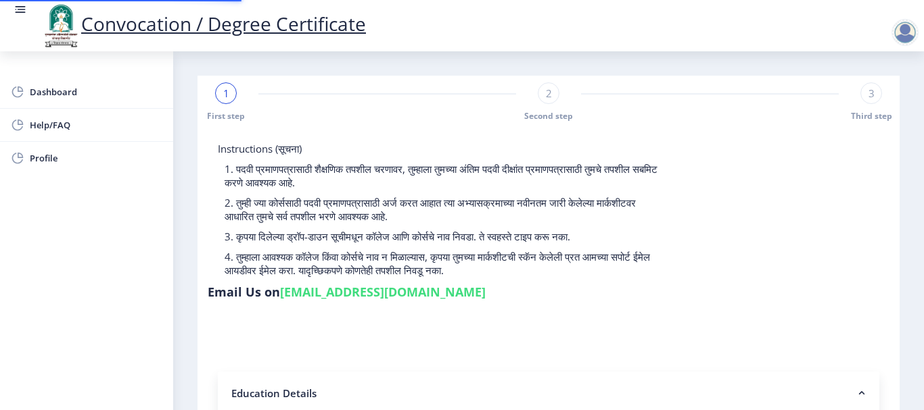
type input "2018032500043085"
select select "Regular"
select select "2021"
select select "March"
select select "Grade A"
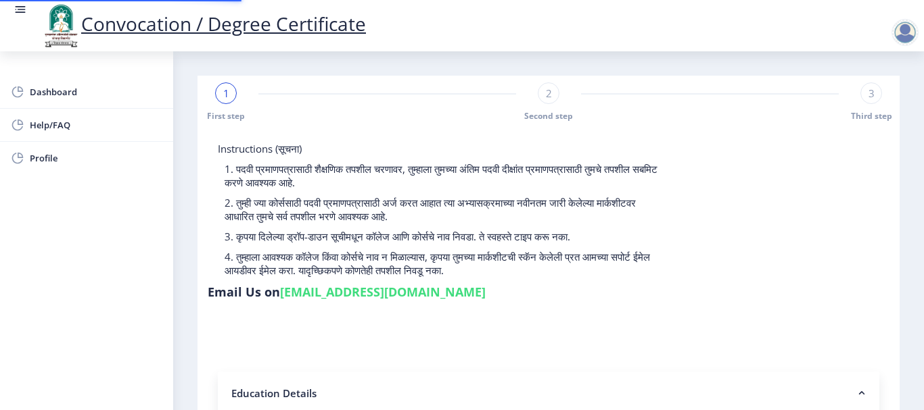
type input "1804308"
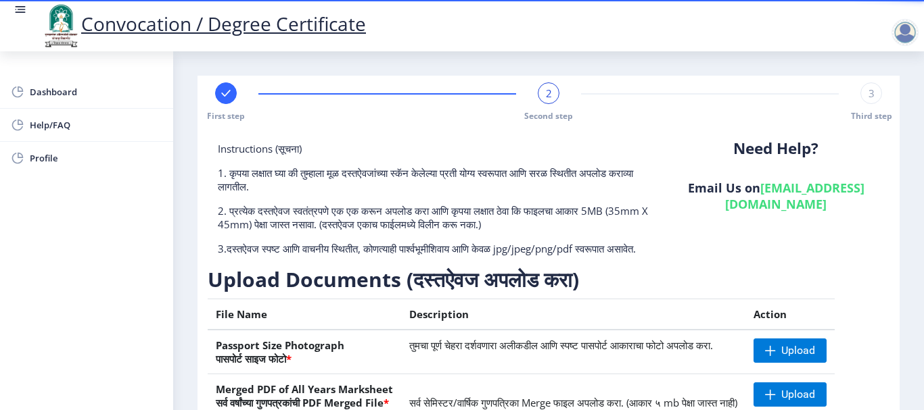
click at [906, 36] on div at bounding box center [904, 32] width 27 height 27
click at [876, 103] on span "Log out" at bounding box center [869, 105] width 87 height 16
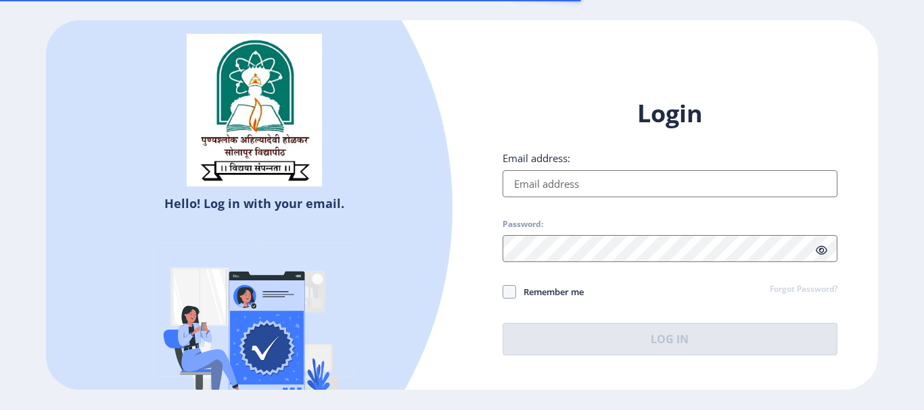
type input "[PERSON_NAME][EMAIL_ADDRESS][PERSON_NAME][DOMAIN_NAME]"
